Goal: Task Accomplishment & Management: Use online tool/utility

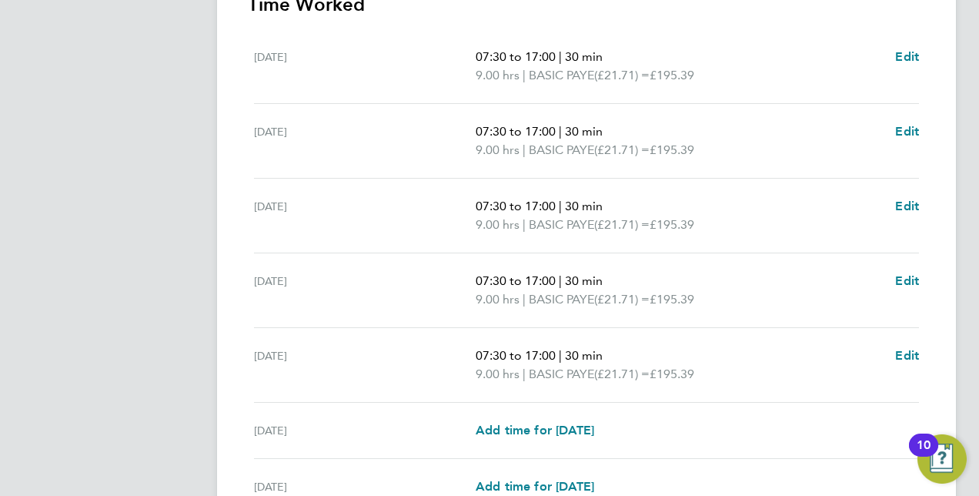
scroll to position [613, 0]
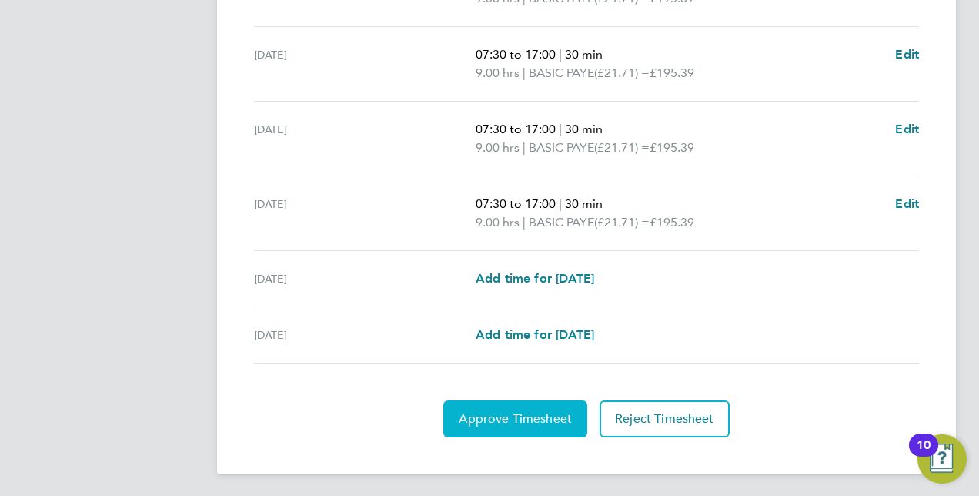
click at [513, 411] on span "Approve Timesheet" at bounding box center [515, 418] width 113 height 15
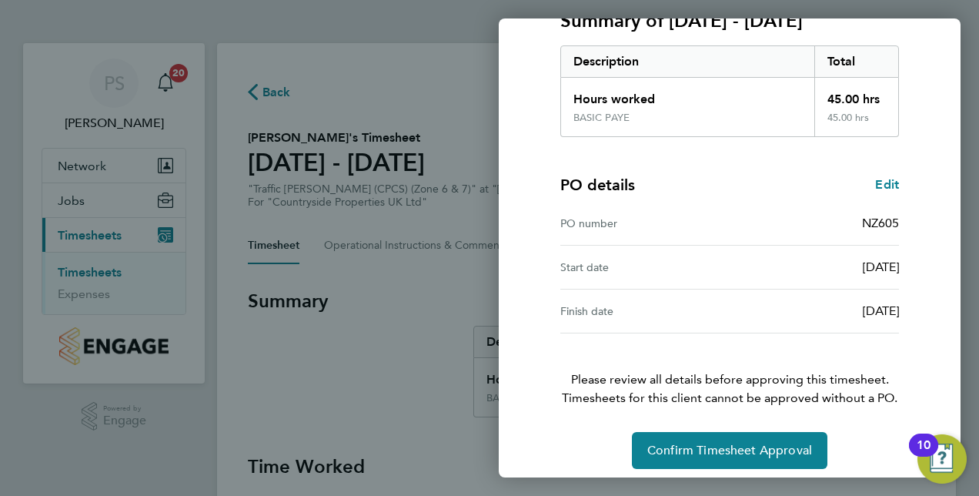
scroll to position [240, 0]
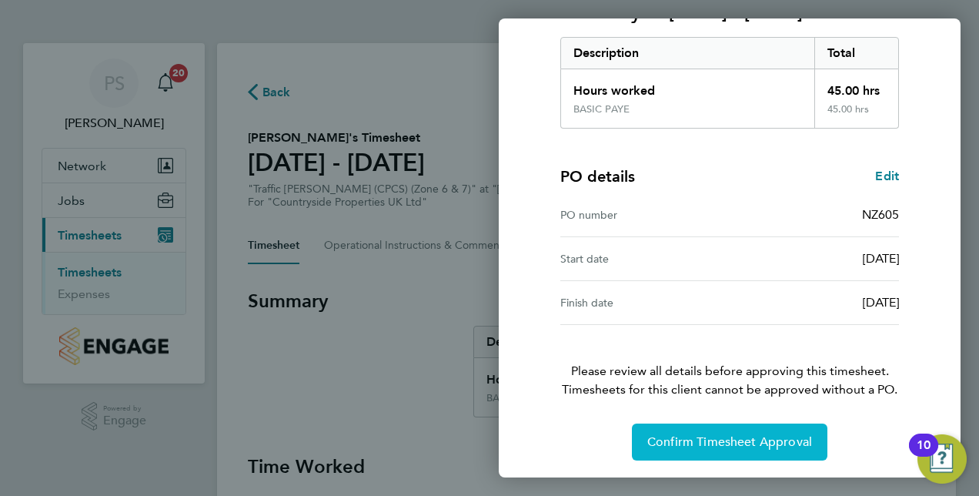
click at [707, 430] on button "Confirm Timesheet Approval" at bounding box center [729, 441] width 195 height 37
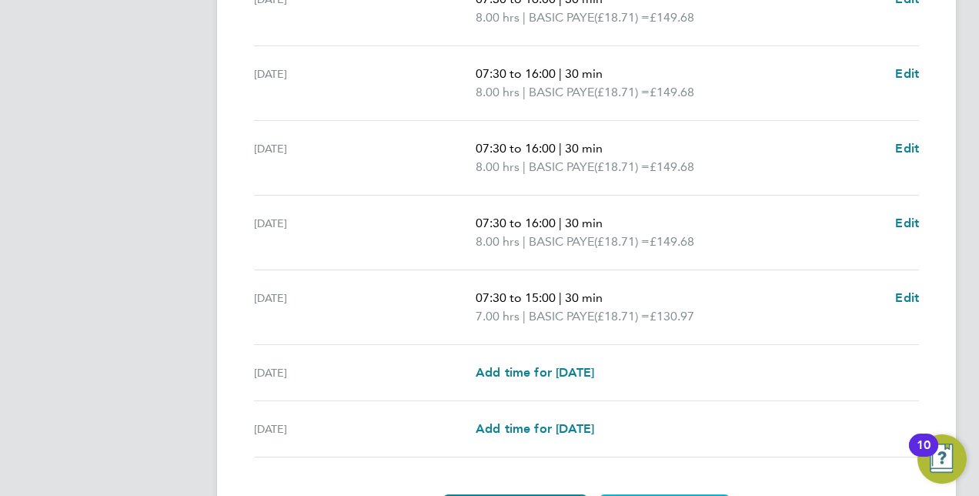
scroll to position [613, 0]
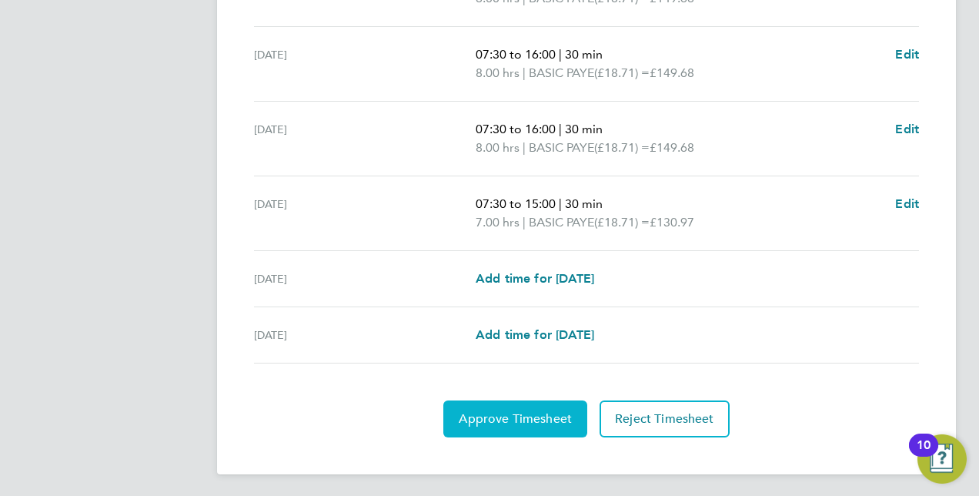
click at [529, 411] on span "Approve Timesheet" at bounding box center [515, 418] width 113 height 15
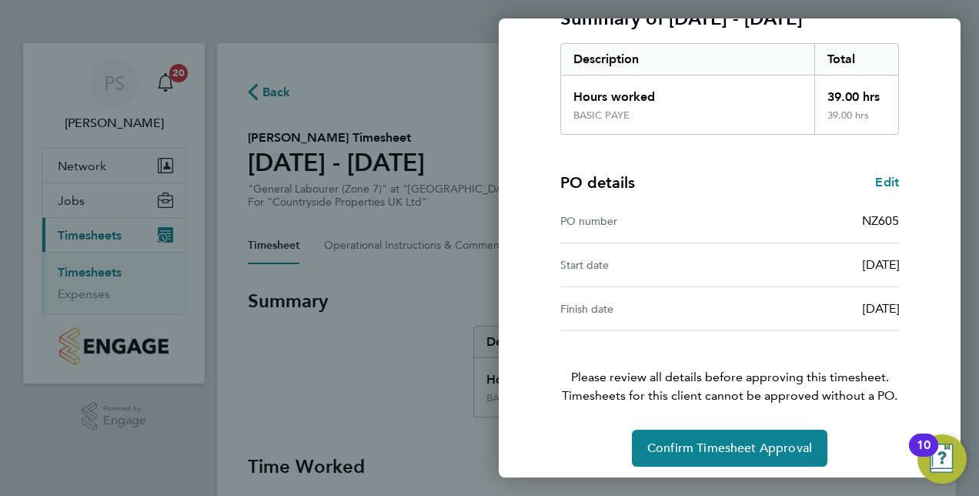
scroll to position [240, 0]
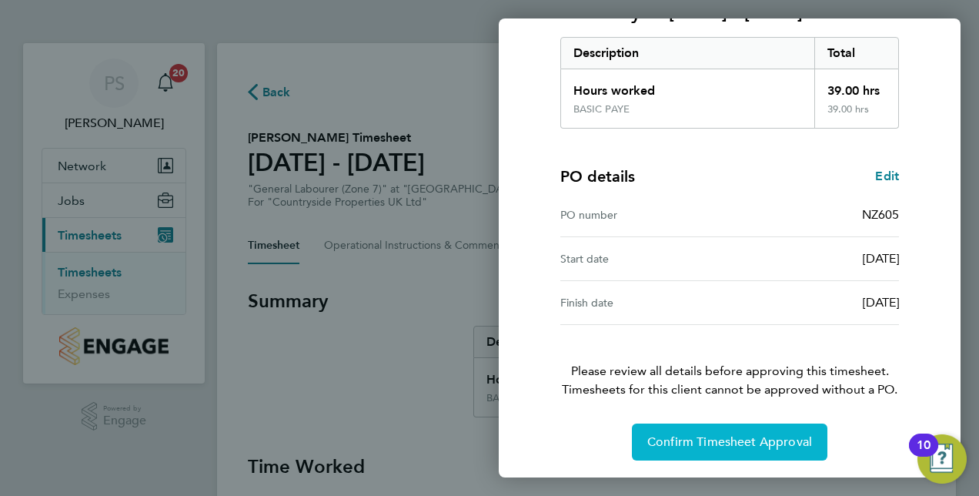
click at [713, 437] on span "Confirm Timesheet Approval" at bounding box center [729, 441] width 165 height 15
